Goal: Task Accomplishment & Management: Manage account settings

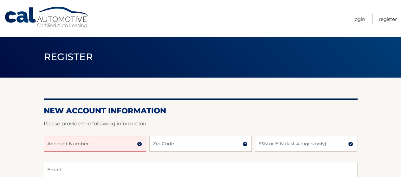
click at [108, 147] on input "Account Number" at bounding box center [95, 144] width 102 height 16
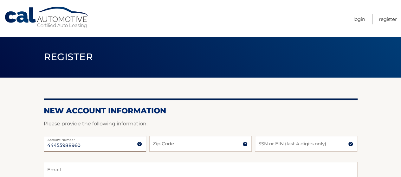
type input "44455988960"
type input "11530"
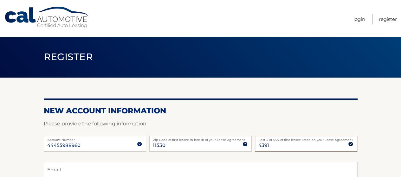
type input "4391"
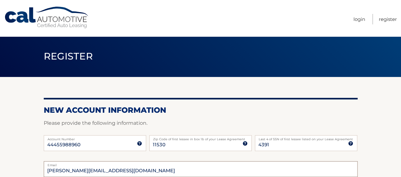
type input "kevin.kortsep@gmail.com"
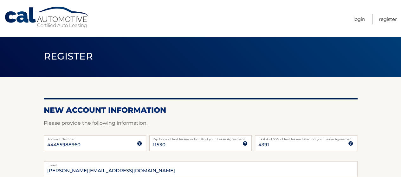
scroll to position [107, 0]
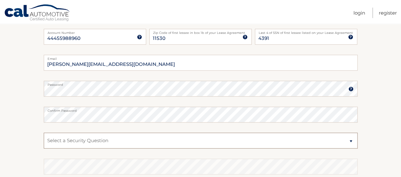
click at [108, 142] on select "Select a Security Question What was the name of your elementary school? What is…" at bounding box center [201, 141] width 314 height 16
select select "1"
click at [44, 133] on select "Select a Security Question What was the name of your elementary school? What is…" at bounding box center [201, 141] width 314 height 16
click at [126, 97] on fieldset "kevin.kortsep@gmail.com Email Password Password should be a minimum of 6 charac…" at bounding box center [201, 136] width 314 height 163
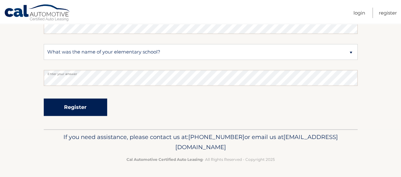
click at [84, 112] on button "Register" at bounding box center [75, 107] width 63 height 17
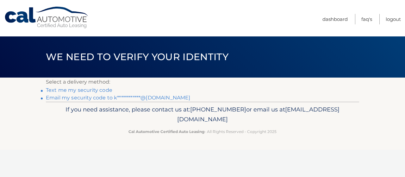
click at [66, 91] on link "Text me my security code" at bounding box center [79, 90] width 67 height 6
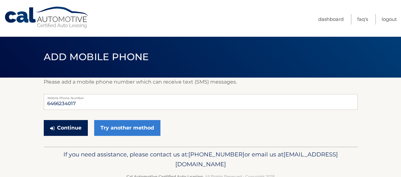
click at [63, 128] on button "Continue" at bounding box center [66, 128] width 44 height 16
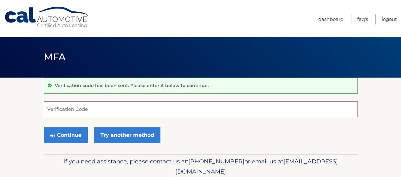
click at [67, 113] on input "Verification Code" at bounding box center [201, 109] width 314 height 16
type input "910394"
click at [44, 127] on button "Continue" at bounding box center [66, 135] width 44 height 16
click at [69, 126] on div "Continue Try another method" at bounding box center [201, 136] width 314 height 22
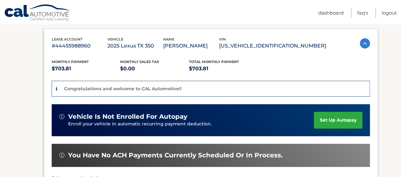
scroll to position [103, 0]
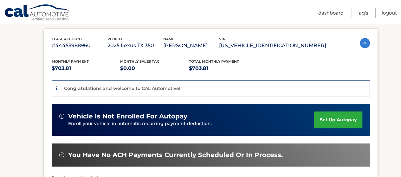
click at [335, 116] on link "set up autopay" at bounding box center [338, 120] width 48 height 17
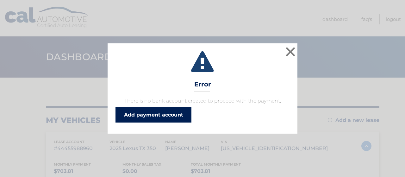
click at [178, 119] on link "Add payment account" at bounding box center [154, 114] width 76 height 15
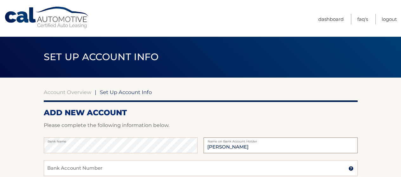
type input "[PERSON_NAME]"
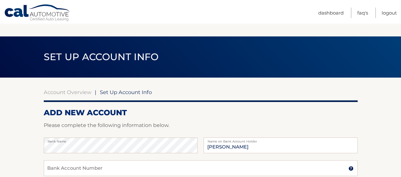
scroll to position [103, 0]
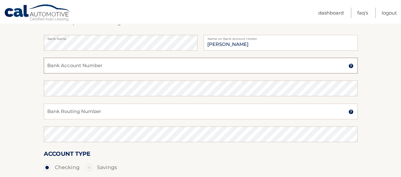
click at [105, 68] on input "Bank Account Number" at bounding box center [201, 66] width 314 height 16
type input "9954454004"
click at [93, 112] on input "Bank Routing Number" at bounding box center [201, 112] width 314 height 16
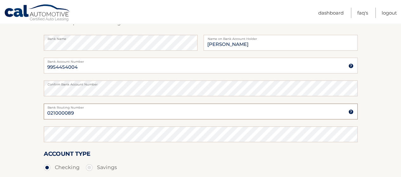
type input "021000089"
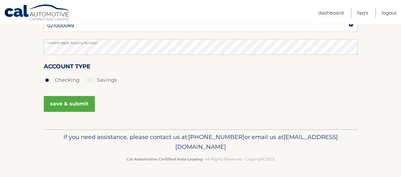
click at [81, 106] on button "save & submit" at bounding box center [69, 104] width 51 height 16
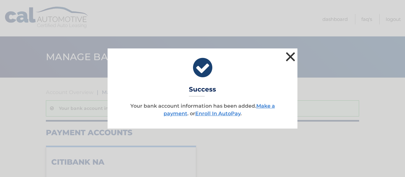
click at [290, 59] on button "×" at bounding box center [290, 56] width 13 height 13
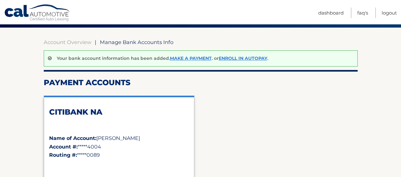
scroll to position [50, 0]
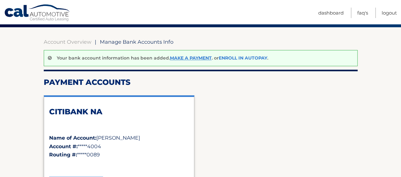
click at [236, 55] on link "Enroll In AutoPay" at bounding box center [243, 58] width 48 height 6
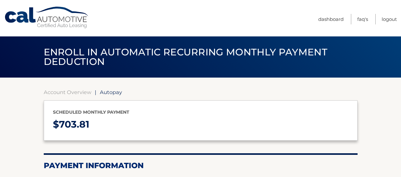
select select "MWU1ZTNhNzYtZDQ1NC00ZGI4LWI0OWYtZDI4MGJmMzRkNzkw"
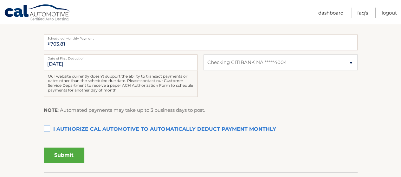
scroll to position [125, 0]
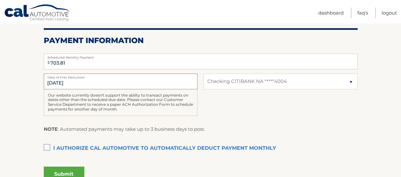
click at [104, 86] on input "9/1/2025" at bounding box center [121, 81] width 154 height 16
click at [62, 80] on input "9/1/2025" at bounding box center [121, 81] width 154 height 16
click at [54, 83] on input "9/1/2025" at bounding box center [121, 81] width 154 height 16
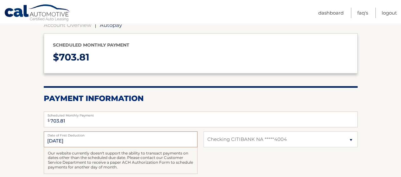
scroll to position [67, 0]
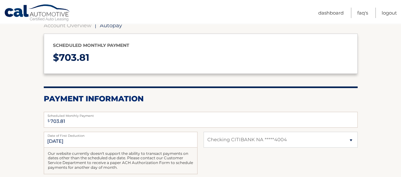
click at [33, 138] on section "Account Overview | Autopay Scheduled monthly payment $ 703.81 Payment Informati…" at bounding box center [200, 130] width 401 height 239
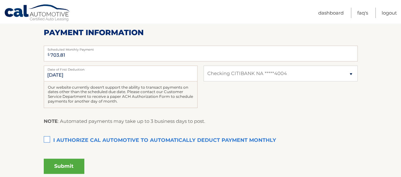
scroll to position [133, 0]
click at [33, 138] on section "Account Overview | Autopay Scheduled monthly payment $ 703.81 Payment Informati…" at bounding box center [200, 64] width 401 height 239
click at [48, 141] on label "I authorize cal automotive to automatically deduct payment monthly This checkbo…" at bounding box center [201, 141] width 314 height 13
click at [0, 0] on input "I authorize cal automotive to automatically deduct payment monthly This checkbo…" at bounding box center [0, 0] width 0 height 0
click at [36, 108] on section "Account Overview | Autopay Scheduled monthly payment $ 703.81 Payment Informati…" at bounding box center [200, 64] width 401 height 239
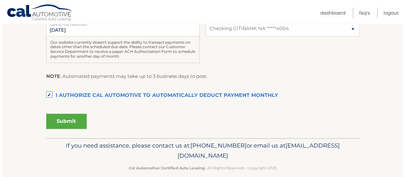
scroll to position [178, 0]
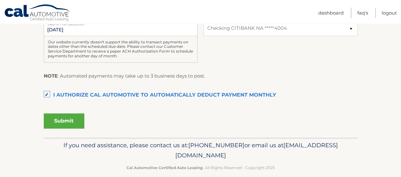
click at [59, 124] on button "Submit" at bounding box center [64, 120] width 41 height 15
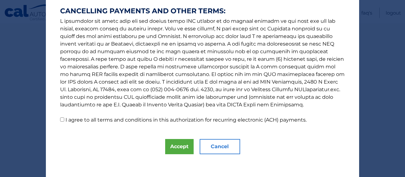
scroll to position [130, 0]
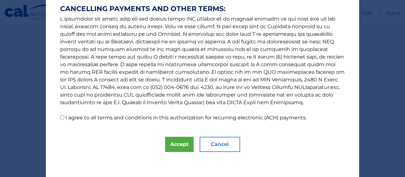
click at [95, 118] on label "I agree to all terms and conditions in this authorization for recurring electro…" at bounding box center [186, 118] width 241 height 6
click at [64, 118] on input "I agree to all terms and conditions in this authorization for recurring electro…" at bounding box center [62, 117] width 4 height 4
checkbox input "true"
click at [172, 145] on button "Accept" at bounding box center [179, 144] width 29 height 15
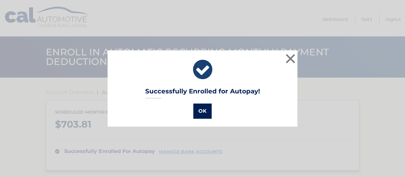
click at [203, 109] on button "OK" at bounding box center [203, 111] width 18 height 15
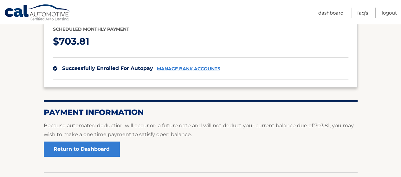
scroll to position [83, 0]
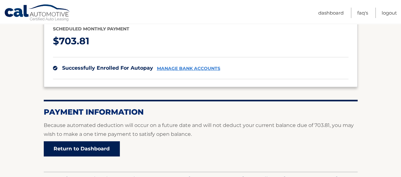
click at [68, 154] on link "Return to Dashboard" at bounding box center [82, 148] width 76 height 15
